Goal: Obtain resource: Obtain resource

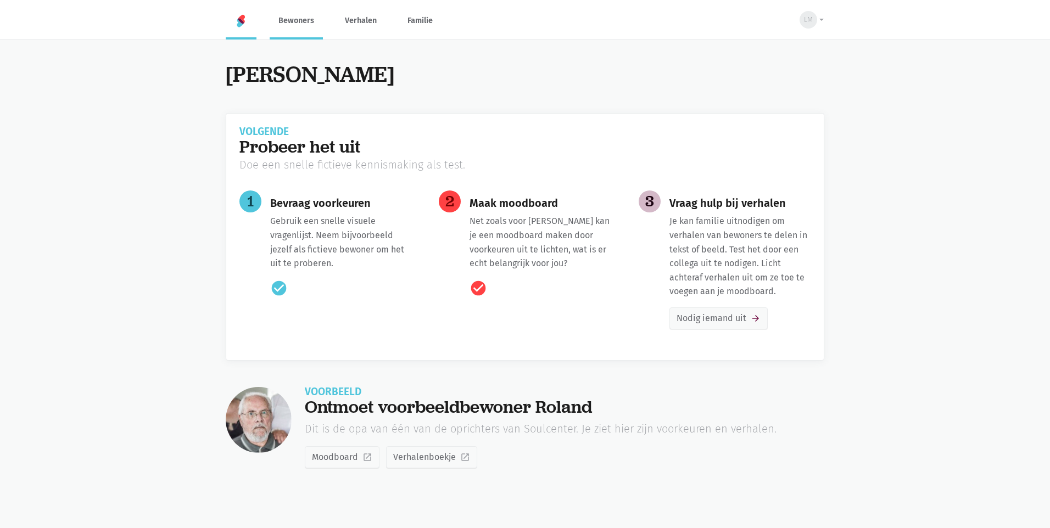
click at [312, 19] on link "Bewoners" at bounding box center [296, 20] width 53 height 37
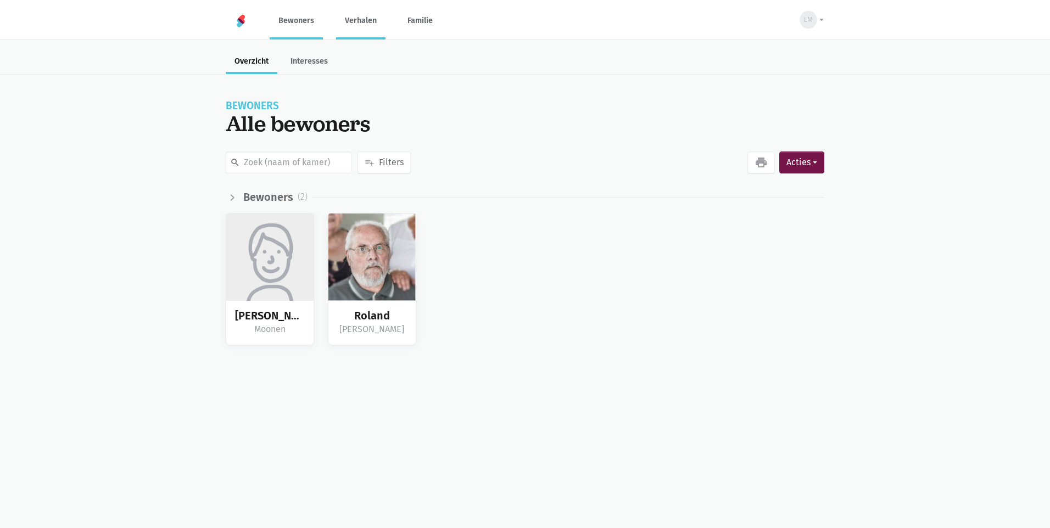
click at [344, 20] on link "Verhalen" at bounding box center [360, 20] width 49 height 37
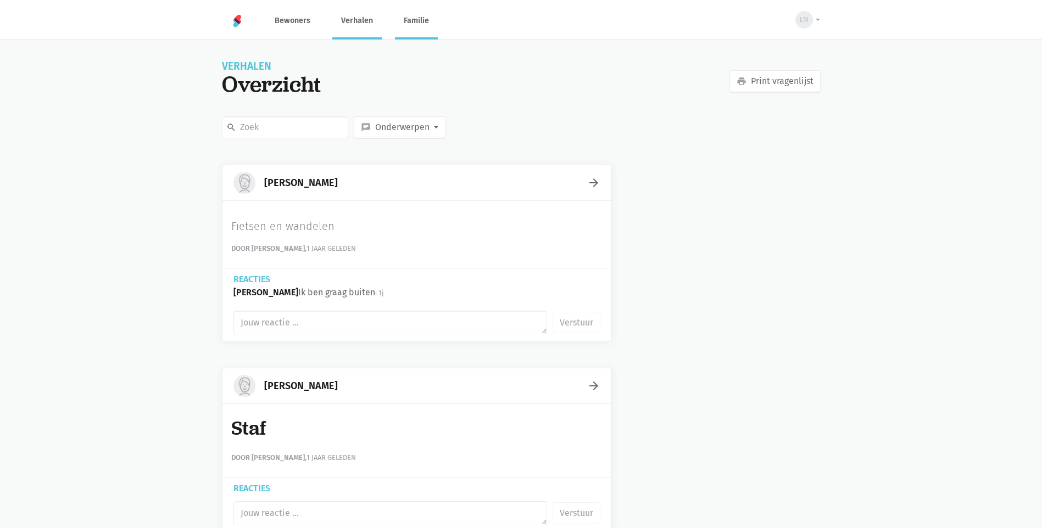
click at [413, 25] on link "Familie" at bounding box center [416, 20] width 43 height 37
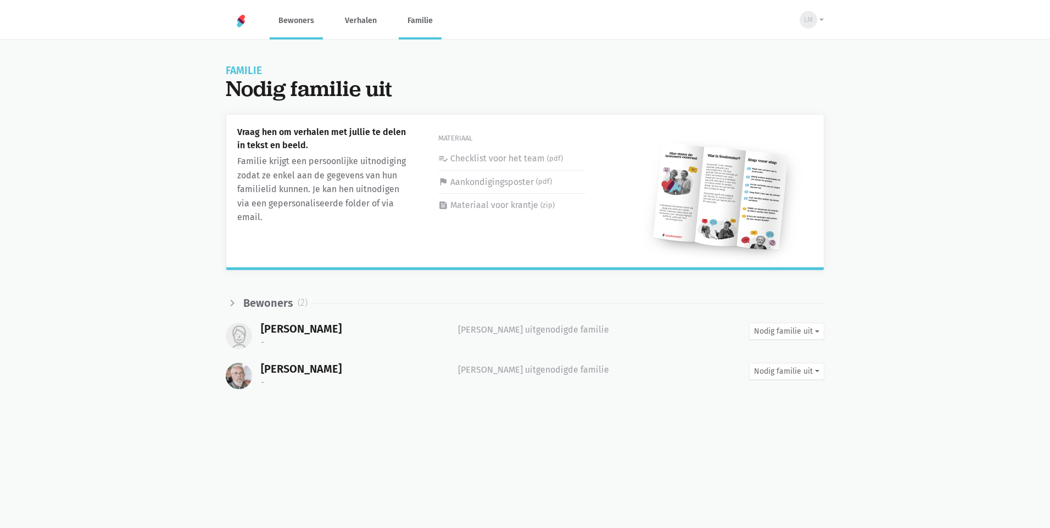
click at [275, 22] on link "Bewoners" at bounding box center [296, 20] width 53 height 37
click at [515, 182] on link "flag Aankondigingsposter (pdf)" at bounding box center [511, 182] width 147 height 14
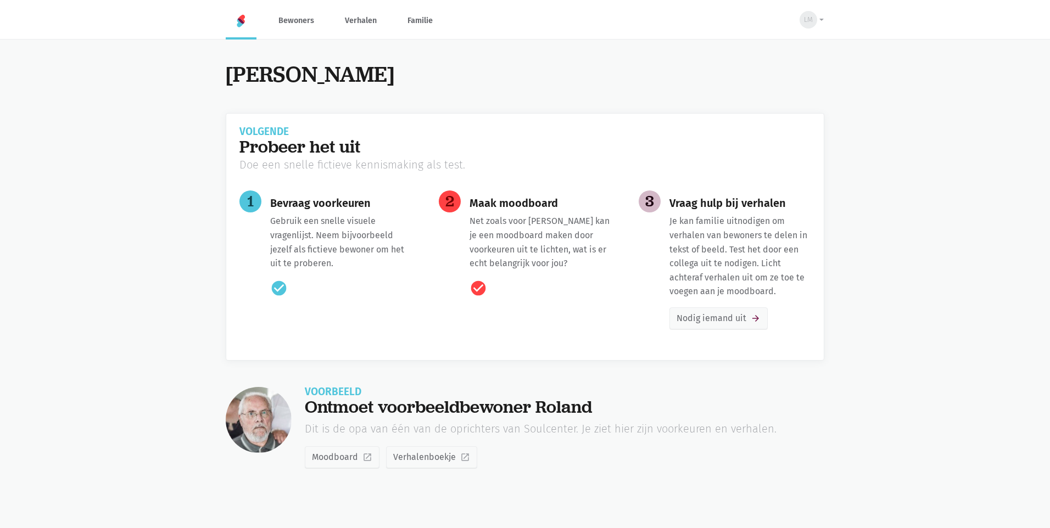
click at [235, 24] on link at bounding box center [241, 20] width 31 height 37
click at [241, 38] on link at bounding box center [241, 20] width 31 height 37
click at [822, 23] on button "LM" at bounding box center [809, 19] width 32 height 25
click at [795, 139] on link "book Draaiboek" at bounding box center [782, 135] width 82 height 19
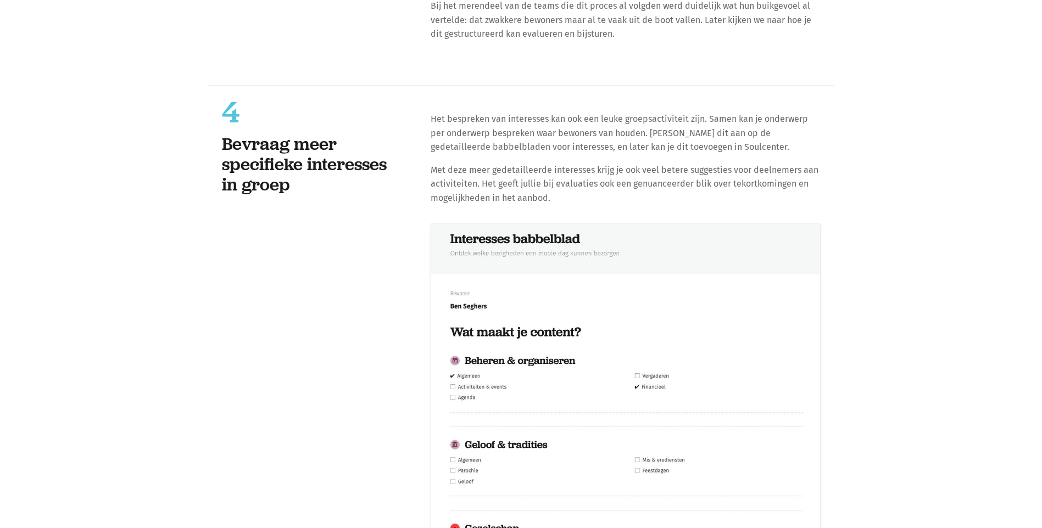
scroll to position [8568, 0]
